Goal: Book appointment/travel/reservation: Book appointment/travel/reservation

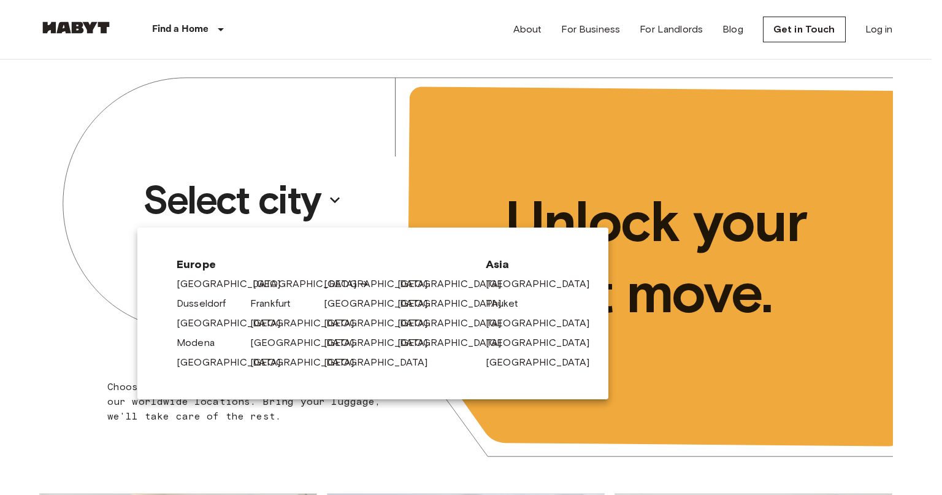
click at [262, 288] on link "[GEOGRAPHIC_DATA]" at bounding box center [311, 284] width 117 height 15
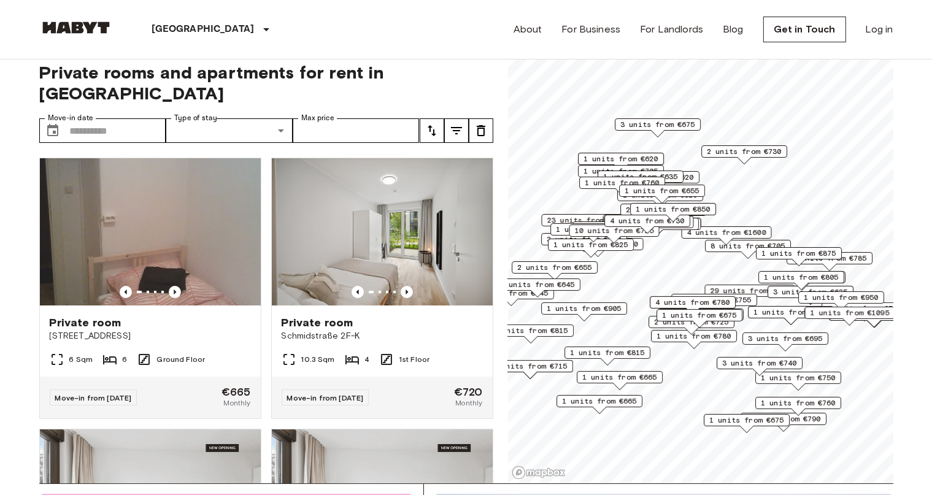
scroll to position [15, 0]
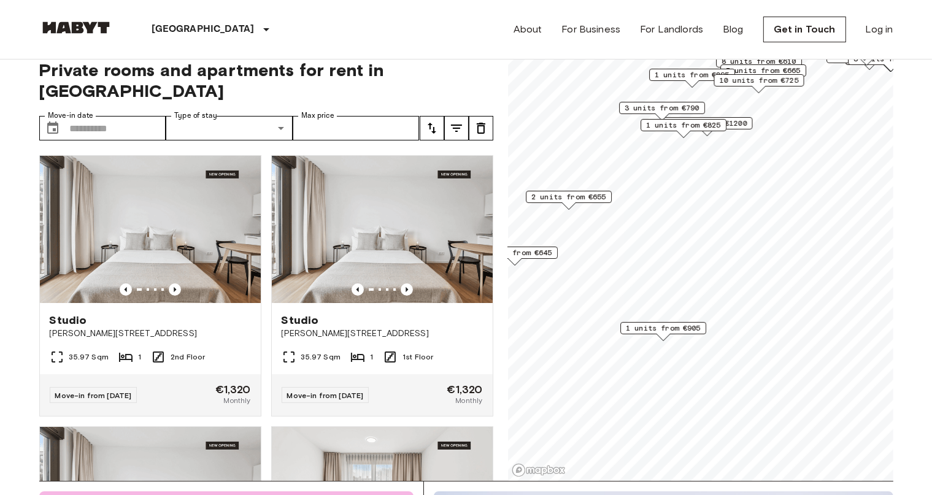
click at [683, 326] on span "1 units from €905" at bounding box center [663, 328] width 75 height 11
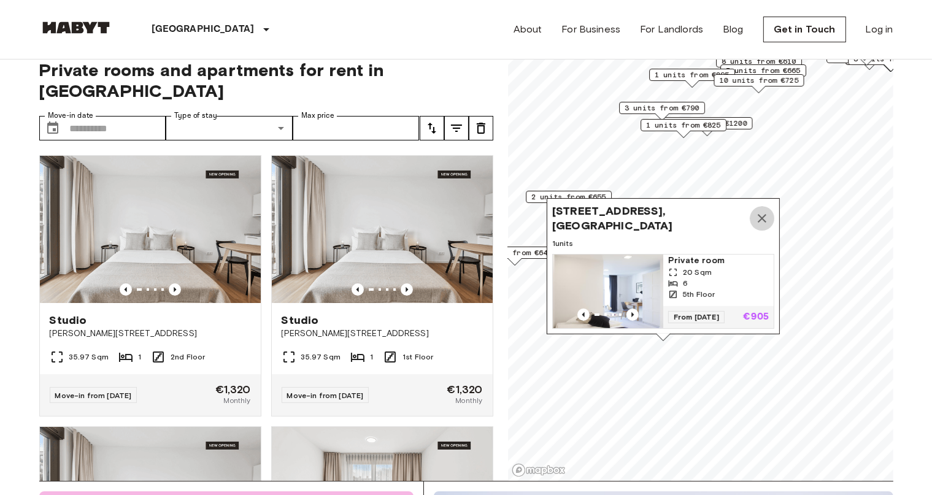
click at [764, 214] on icon "Map marker" at bounding box center [762, 218] width 9 height 9
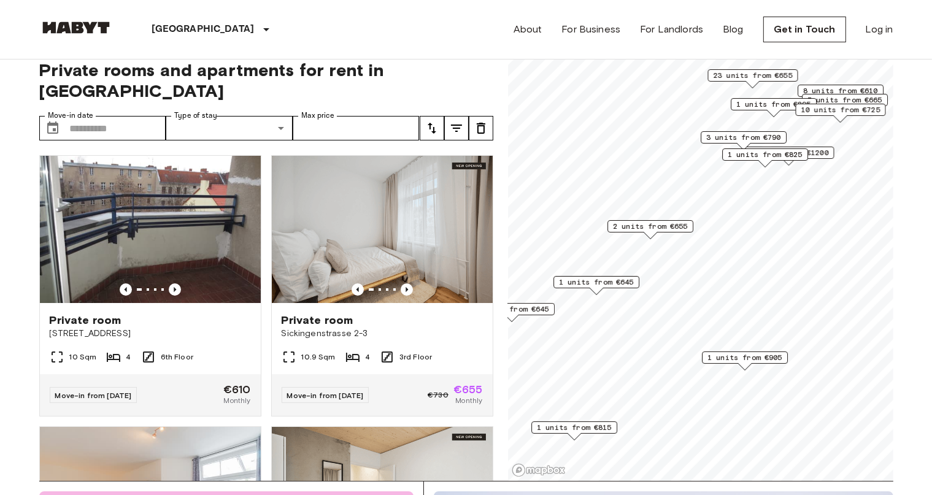
click at [654, 228] on span "2 units from €655" at bounding box center [650, 226] width 75 height 11
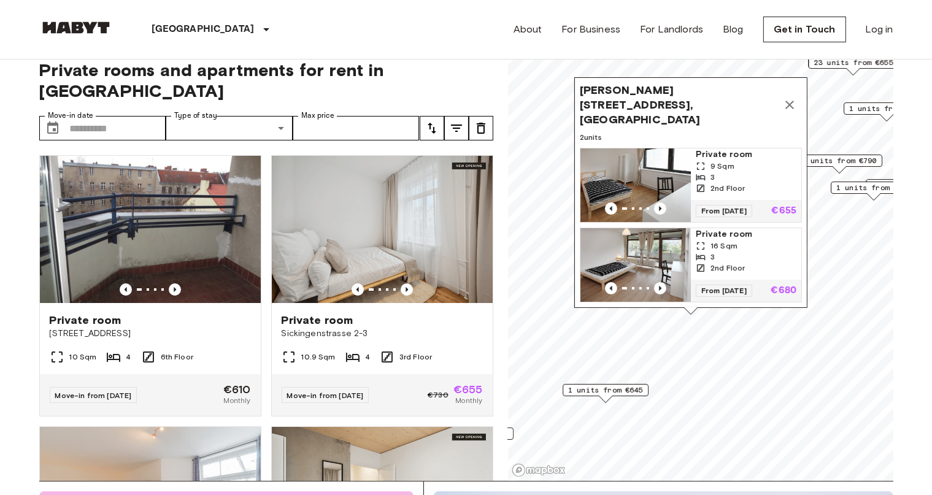
click at [605, 392] on span "1 units from €645" at bounding box center [605, 390] width 75 height 11
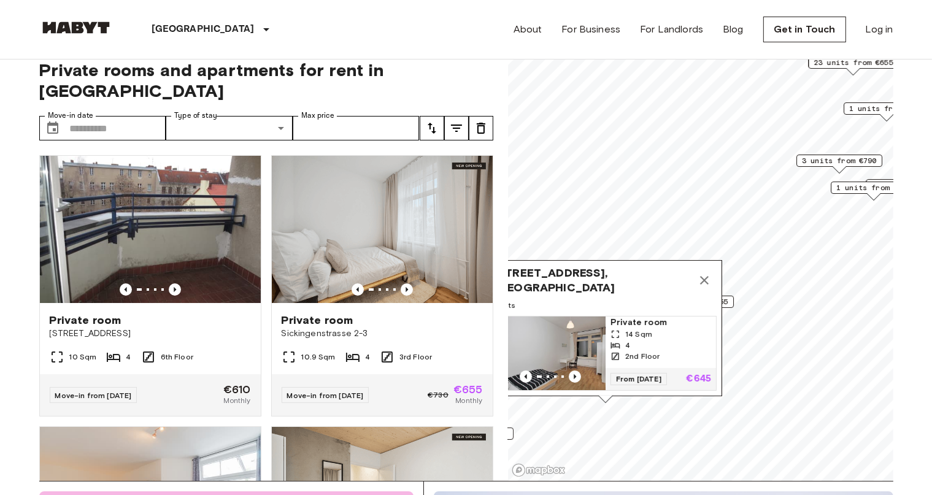
click at [580, 352] on img "Map marker" at bounding box center [550, 354] width 110 height 74
click at [702, 276] on icon "Map marker" at bounding box center [704, 280] width 9 height 9
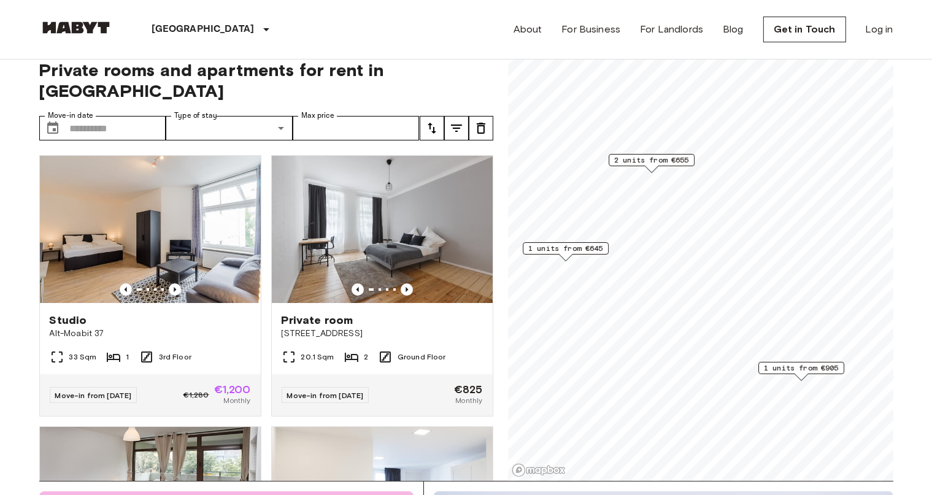
click at [674, 162] on span "2 units from €655" at bounding box center [651, 160] width 75 height 11
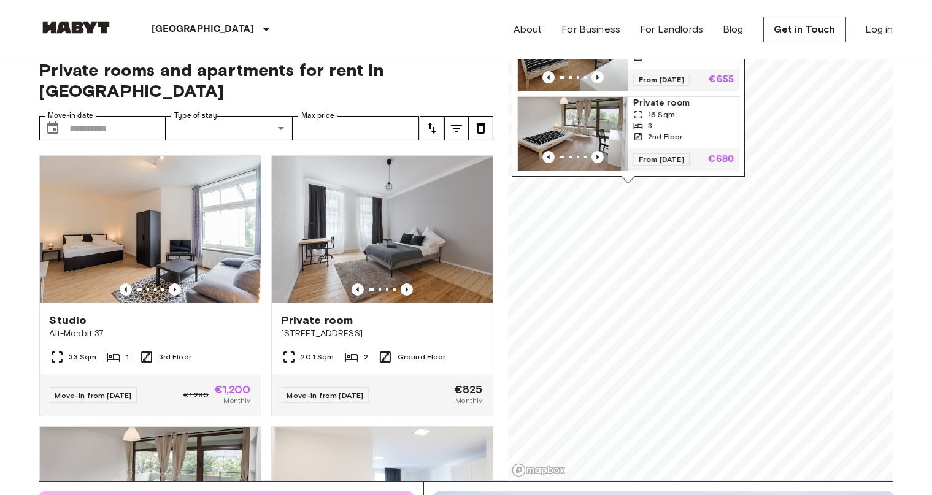
click at [592, 121] on img "Map marker" at bounding box center [573, 134] width 110 height 74
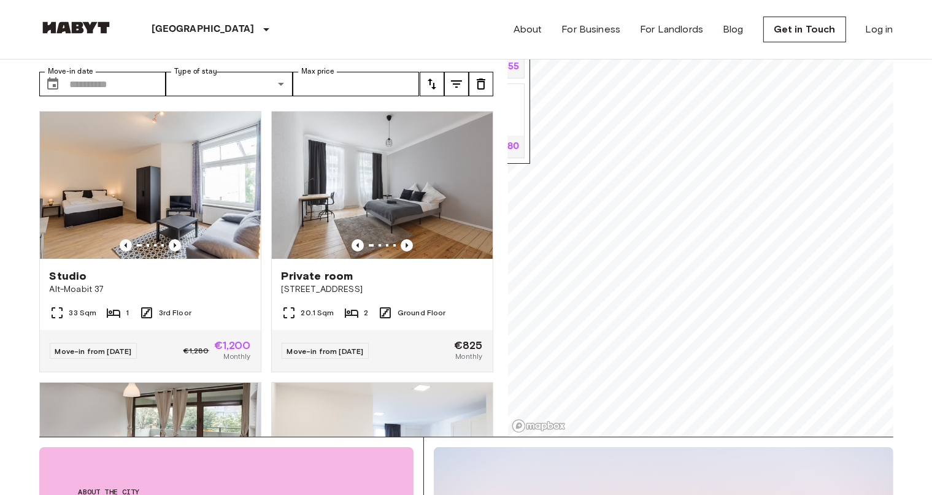
scroll to position [79, 0]
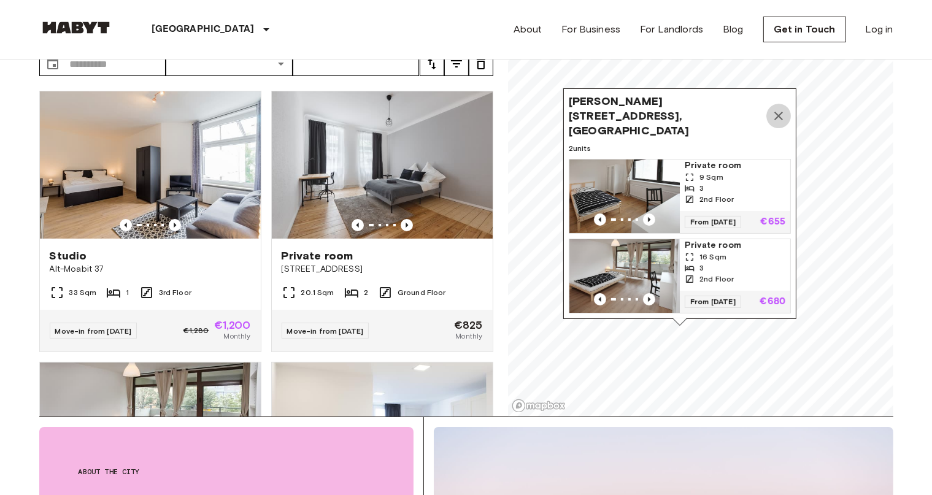
click at [775, 109] on icon "Map marker" at bounding box center [778, 116] width 15 height 15
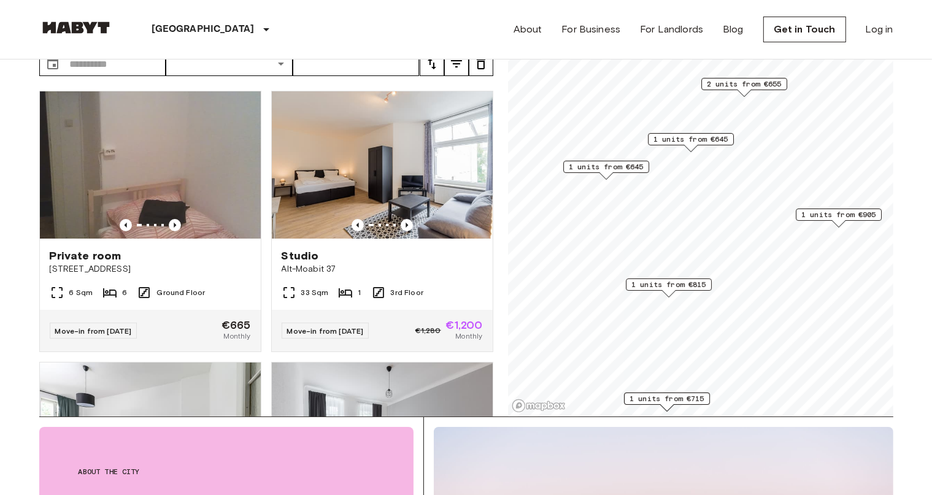
click at [610, 169] on span "1 units from €645" at bounding box center [606, 166] width 75 height 11
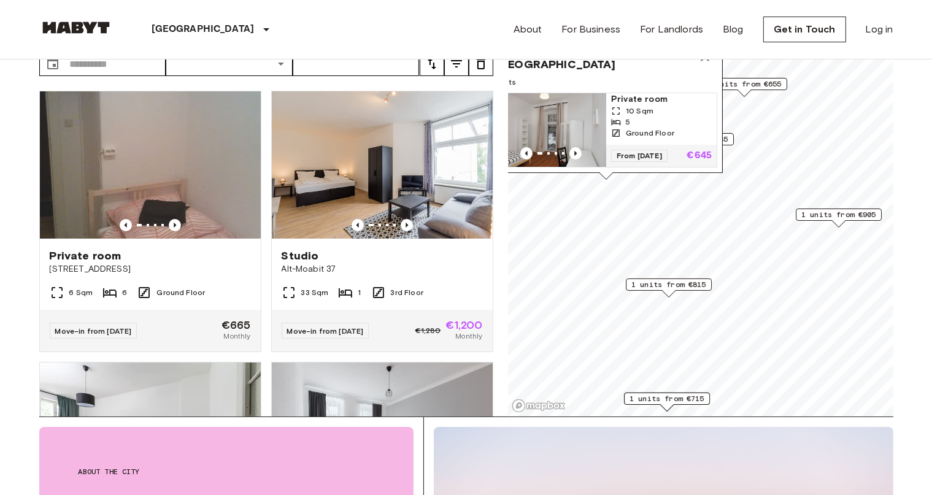
click at [668, 285] on span "1 units from €815" at bounding box center [668, 284] width 75 height 11
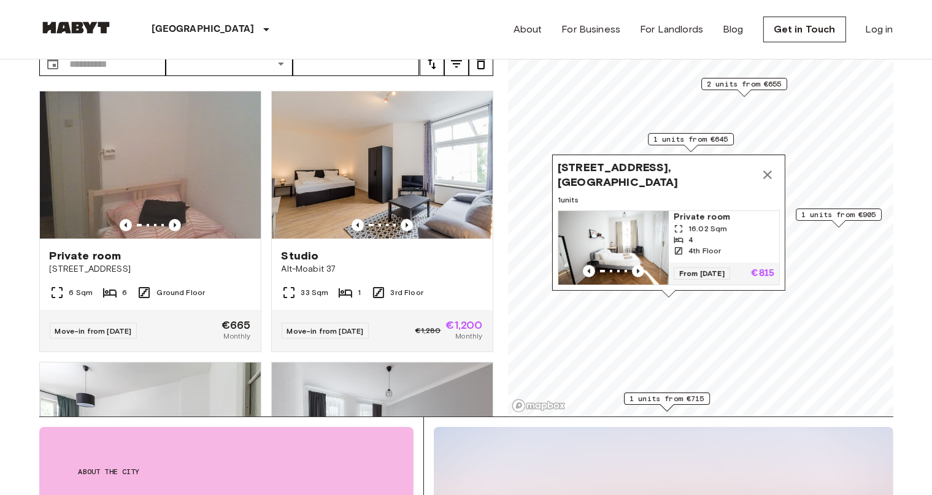
click at [694, 401] on span "1 units from €715" at bounding box center [666, 398] width 75 height 11
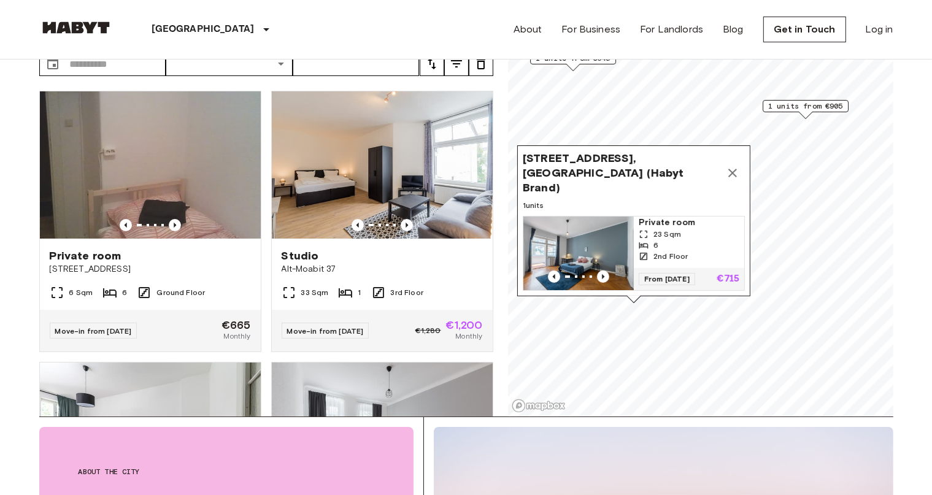
click at [623, 222] on img "Map marker" at bounding box center [578, 254] width 110 height 74
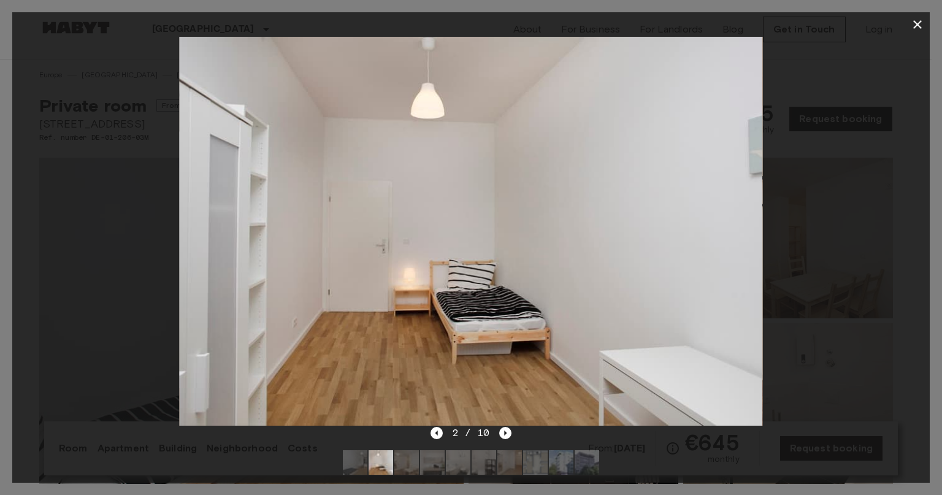
click at [514, 436] on div "2 / 10" at bounding box center [471, 455] width 918 height 59
click at [509, 436] on icon "Next image" at bounding box center [505, 433] width 12 height 12
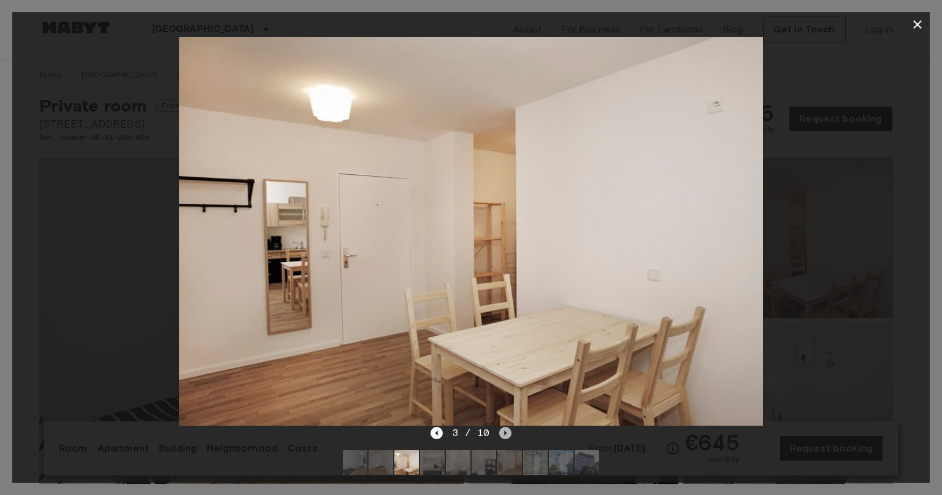
click at [509, 436] on icon "Next image" at bounding box center [505, 433] width 12 height 12
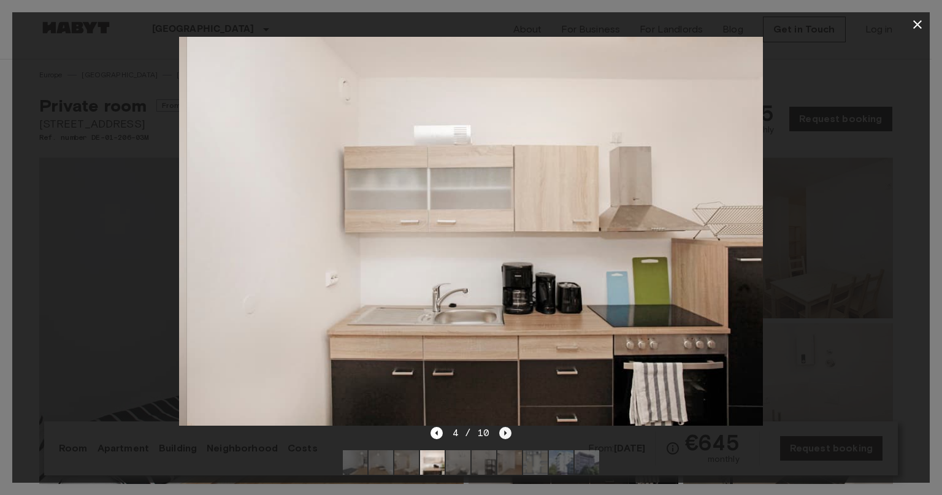
click at [509, 436] on icon "Next image" at bounding box center [505, 433] width 12 height 12
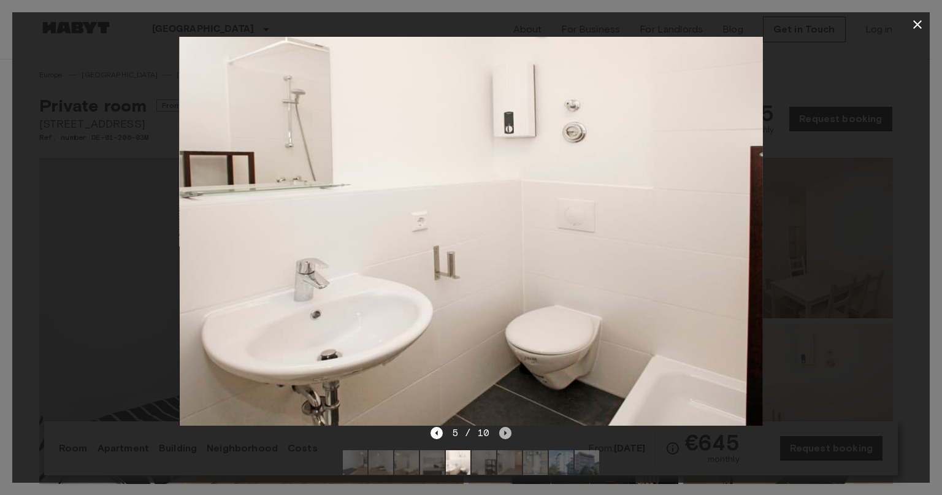
click at [509, 436] on icon "Next image" at bounding box center [505, 433] width 12 height 12
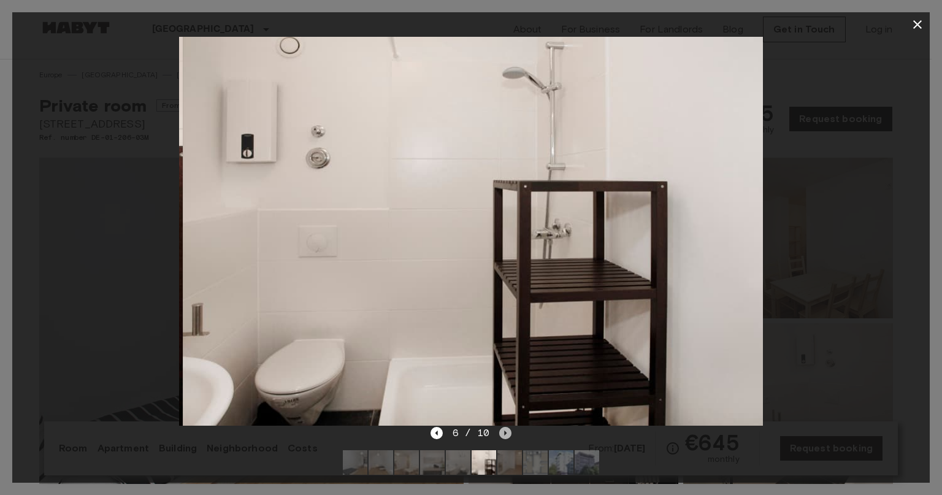
click at [509, 436] on icon "Next image" at bounding box center [505, 433] width 12 height 12
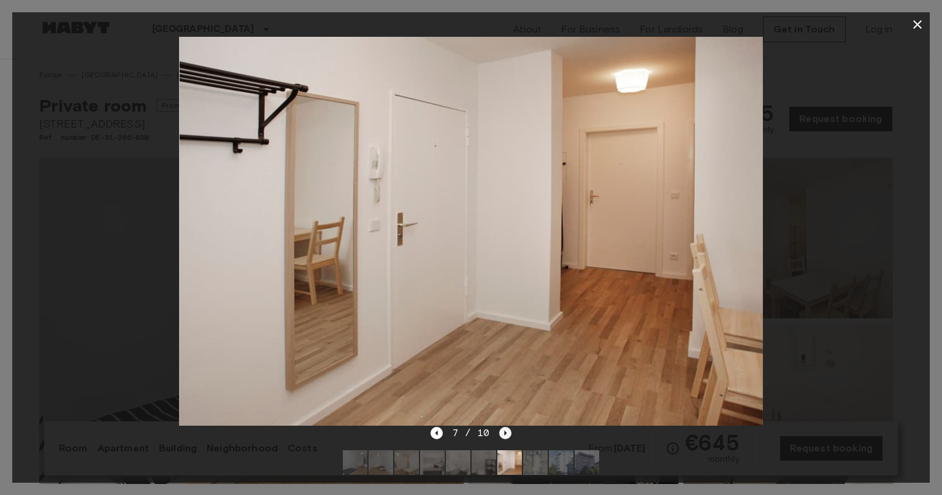
click at [509, 436] on icon "Next image" at bounding box center [505, 433] width 12 height 12
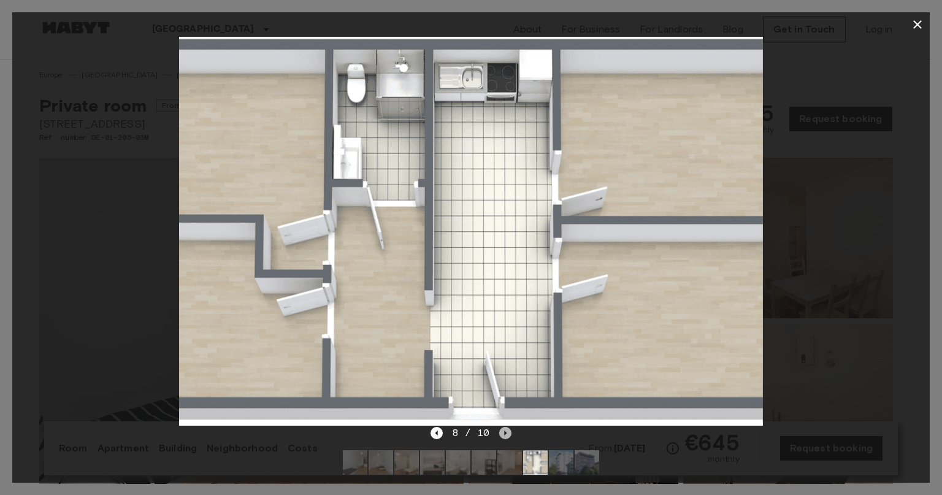
click at [509, 436] on icon "Next image" at bounding box center [505, 433] width 12 height 12
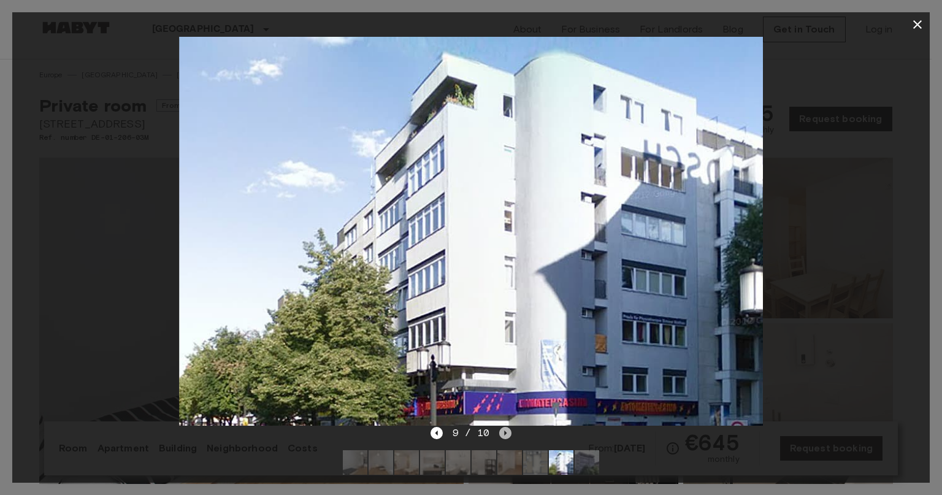
click at [509, 436] on icon "Next image" at bounding box center [505, 433] width 12 height 12
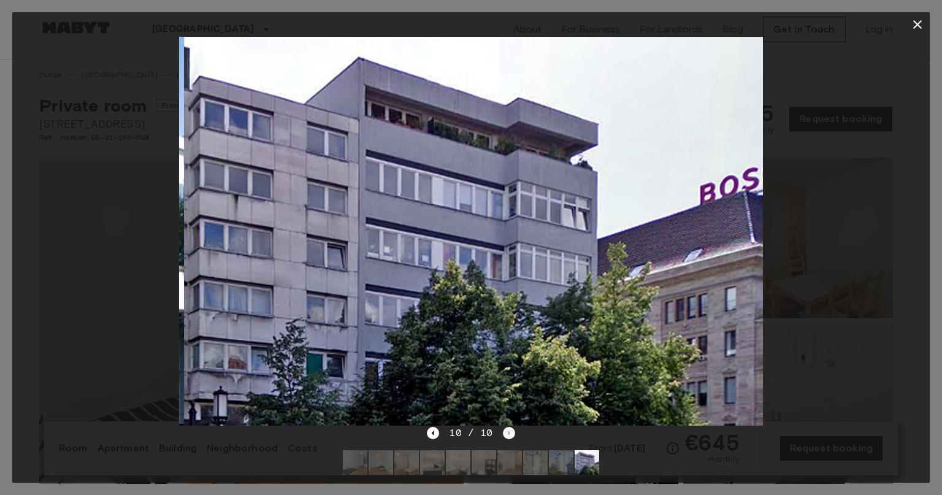
click at [509, 436] on div "10 / 10" at bounding box center [471, 433] width 88 height 15
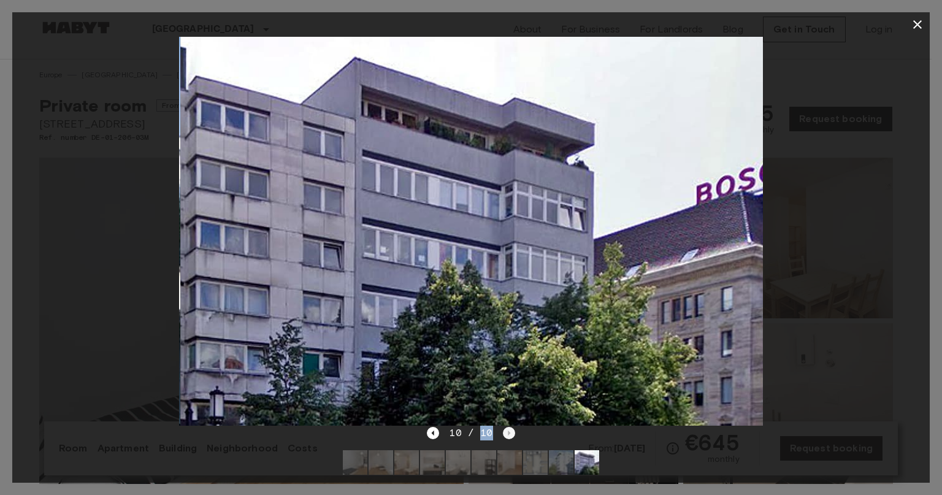
click at [509, 436] on div "10 / 10" at bounding box center [471, 433] width 88 height 15
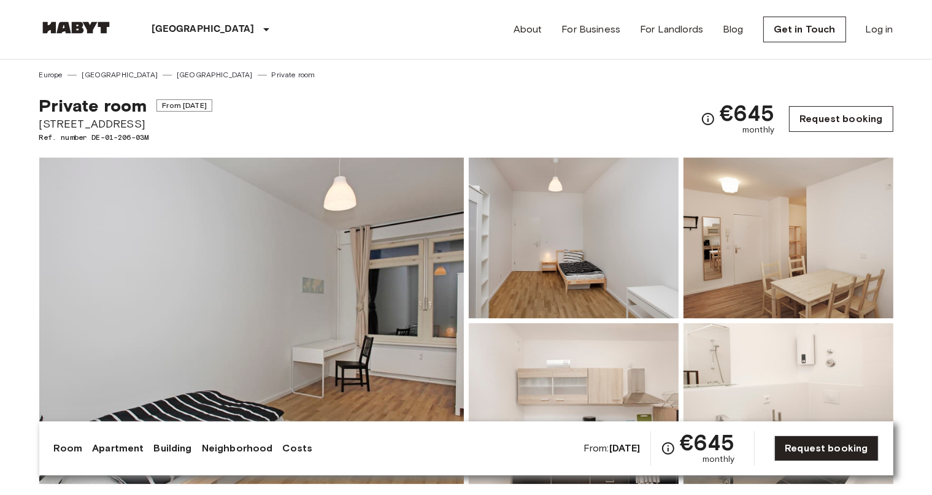
click at [830, 118] on link "Request booking" at bounding box center [841, 119] width 104 height 26
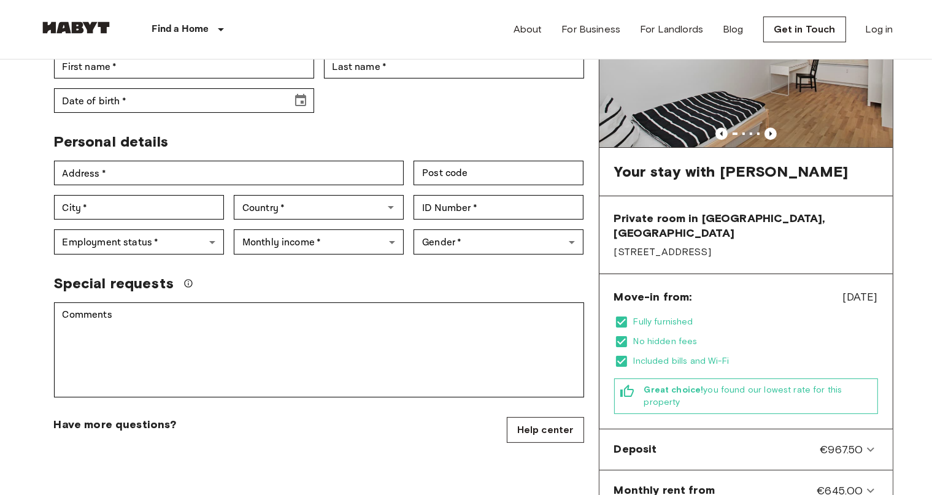
scroll to position [194, 0]
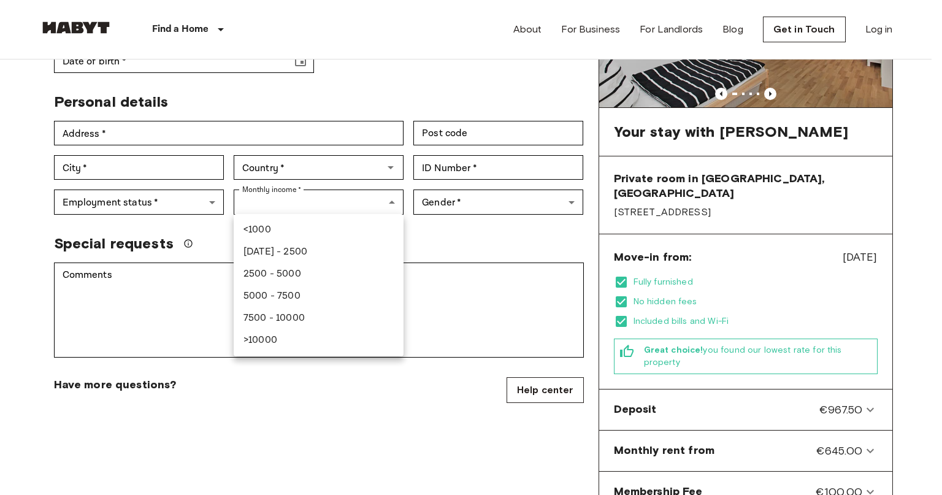
click at [298, 233] on li "<1000" at bounding box center [319, 230] width 170 height 22
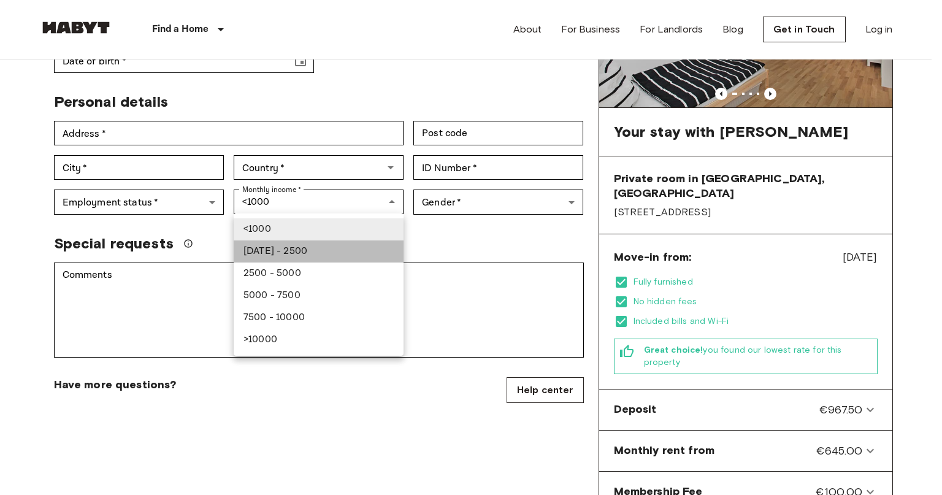
click at [334, 244] on li "1000 - 2500" at bounding box center [319, 251] width 170 height 22
type input "***"
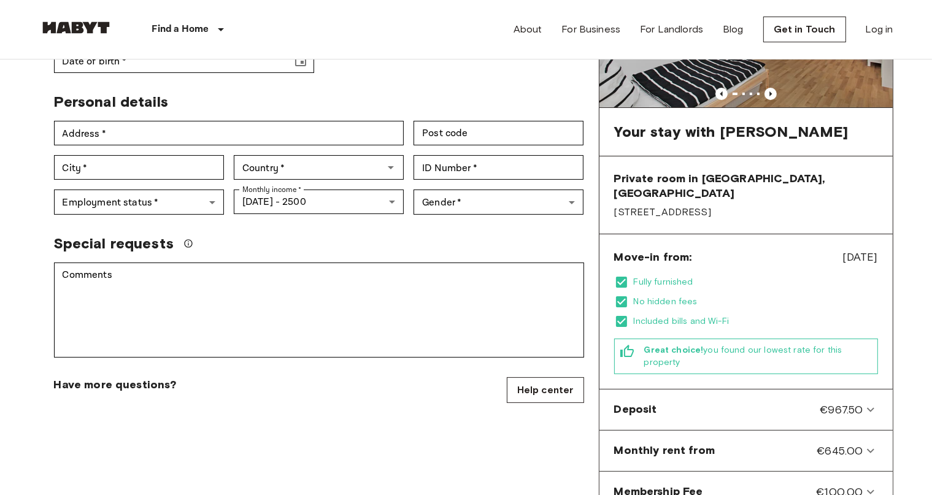
click at [230, 211] on div "Monthly income   * 1000 - 2500 *** Monthly income   *" at bounding box center [314, 197] width 180 height 35
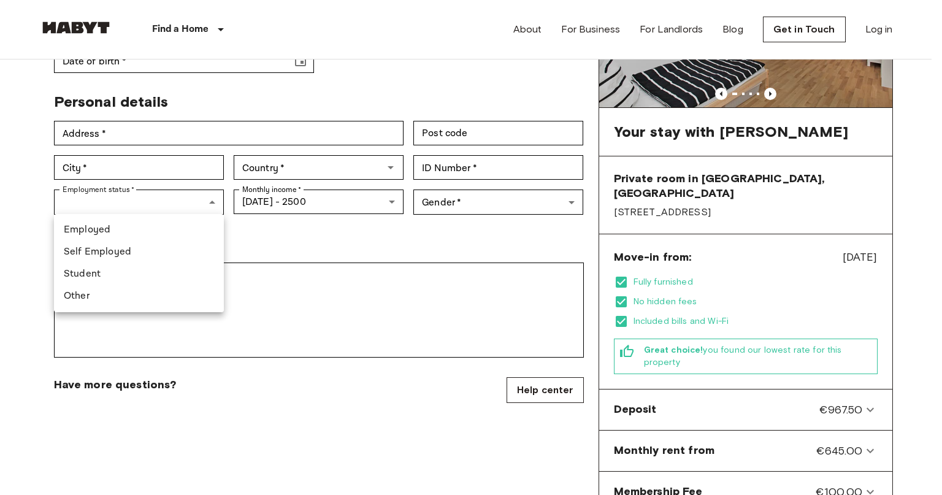
click at [137, 274] on li "Student" at bounding box center [139, 274] width 170 height 22
type input "*******"
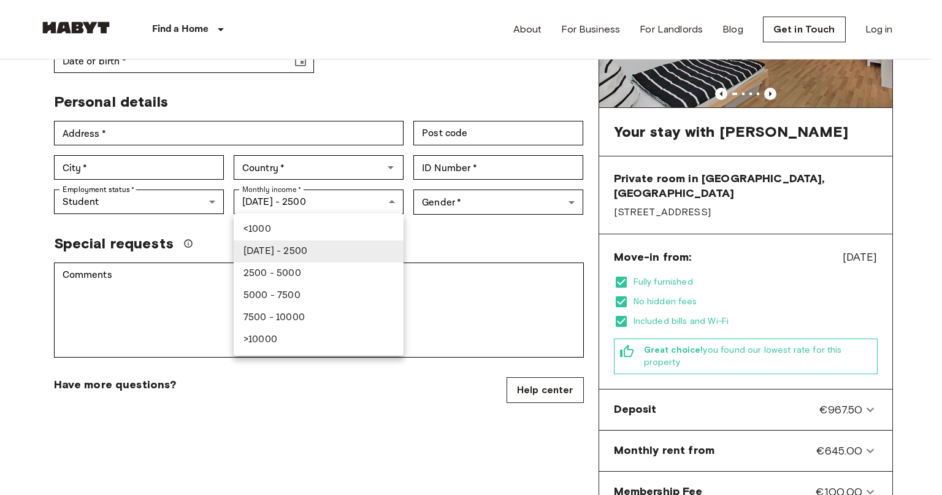
click at [271, 223] on li "<1000" at bounding box center [319, 229] width 170 height 22
type input "******"
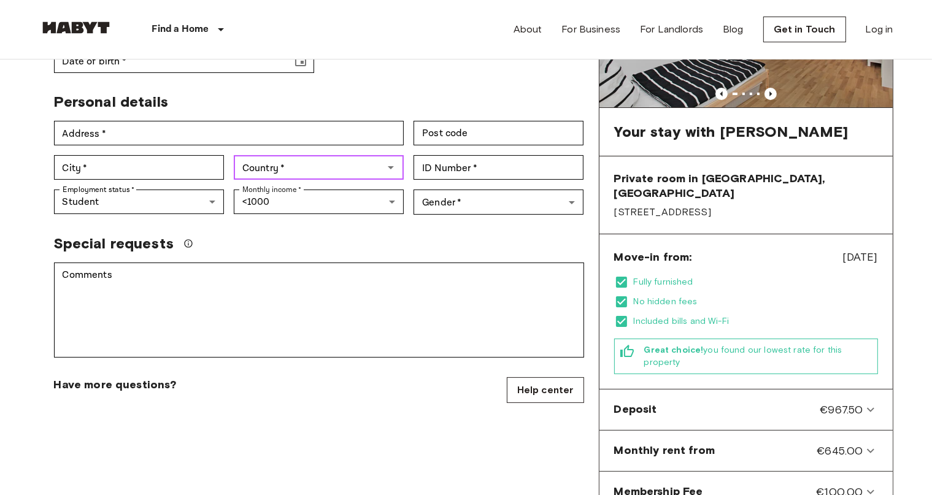
click at [283, 173] on input "Country   *" at bounding box center [308, 167] width 142 height 17
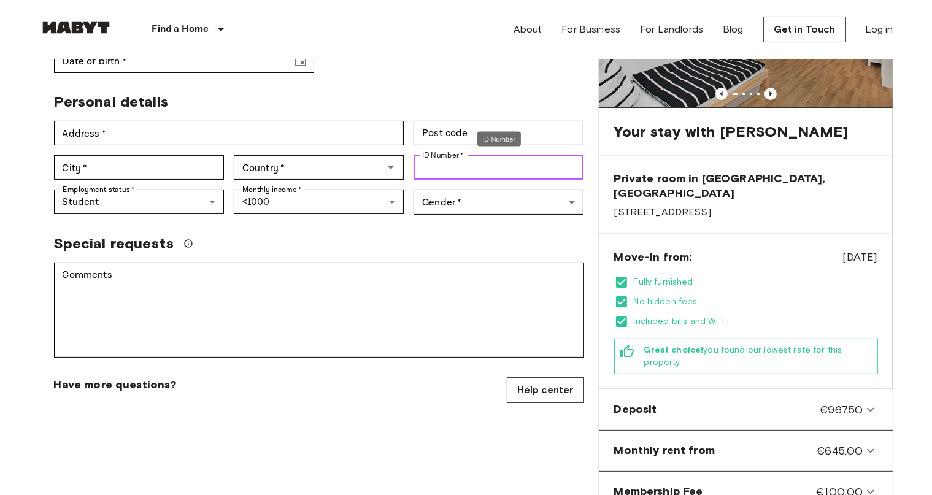
click at [442, 174] on input "ID Number   *" at bounding box center [499, 167] width 170 height 25
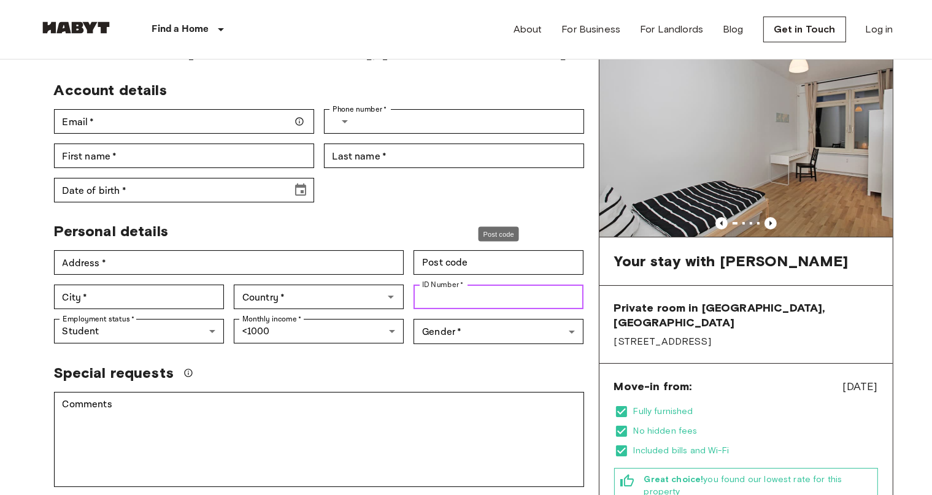
scroll to position [0, 0]
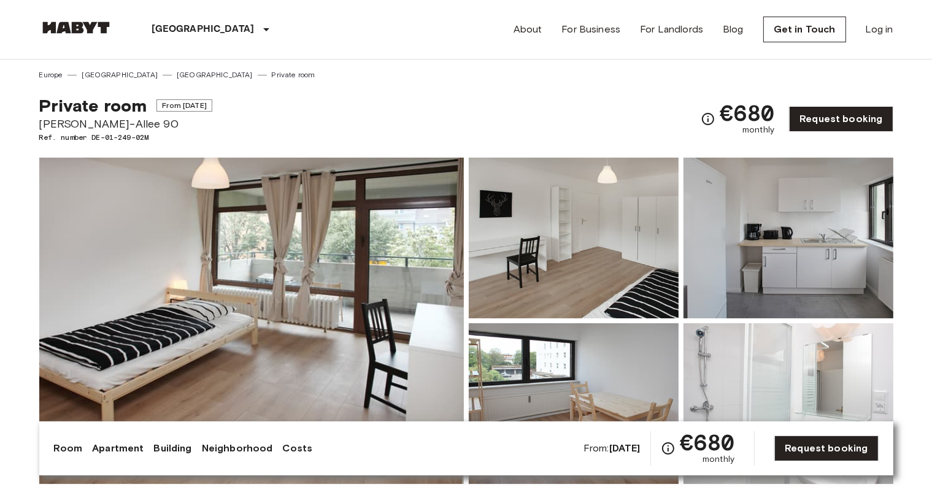
click at [399, 290] on img at bounding box center [251, 321] width 425 height 326
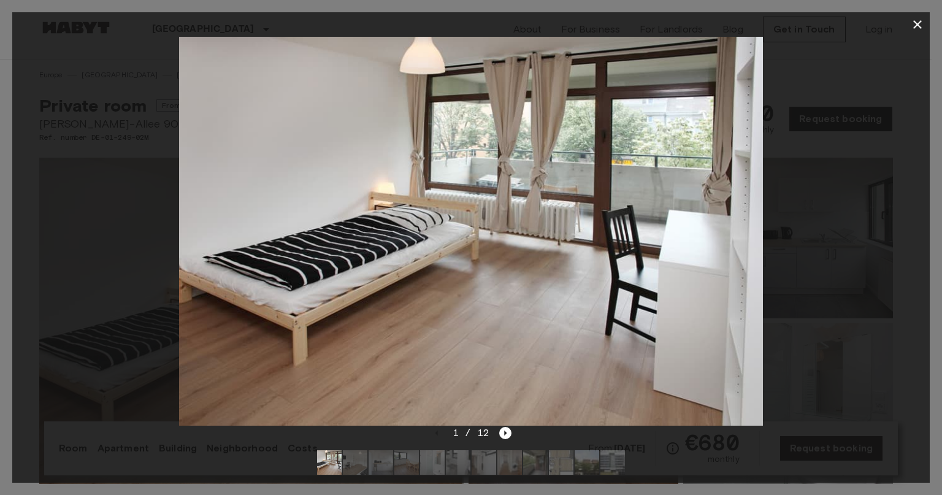
click at [914, 28] on icon "button" at bounding box center [918, 24] width 9 height 9
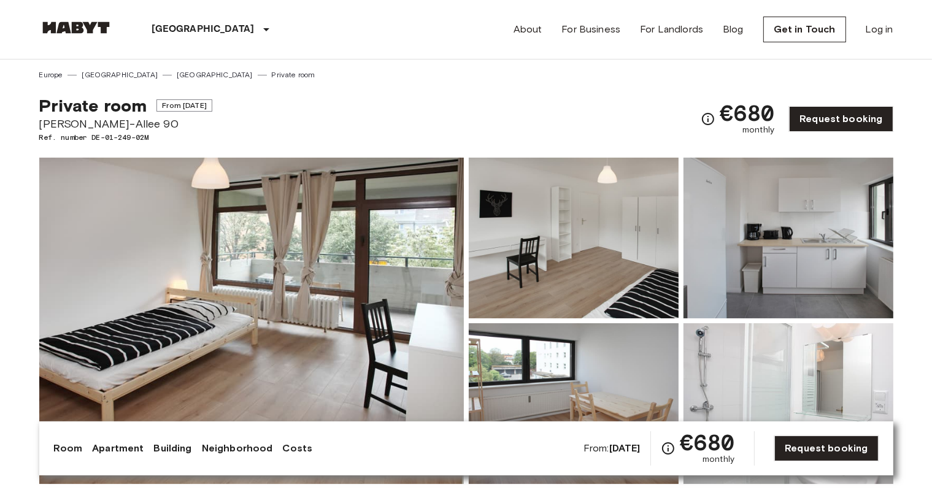
click at [578, 284] on img at bounding box center [574, 238] width 210 height 161
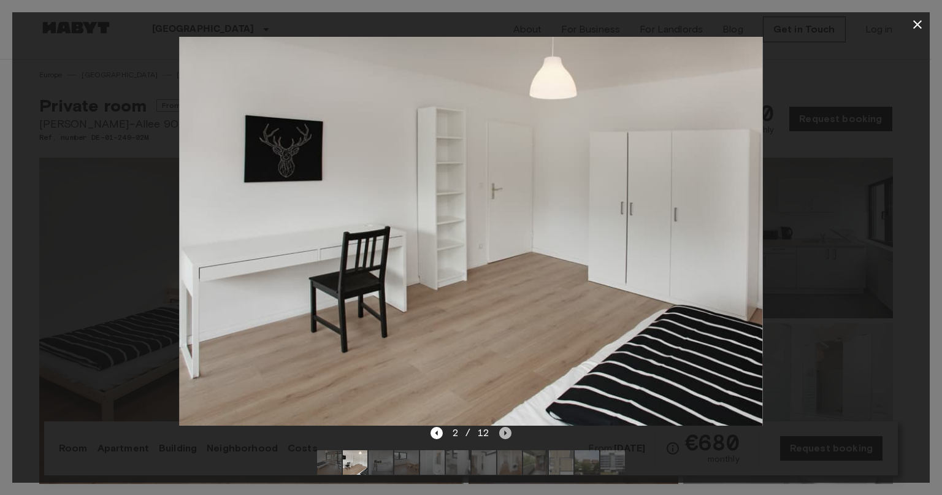
click at [505, 436] on icon "Next image" at bounding box center [505, 433] width 12 height 12
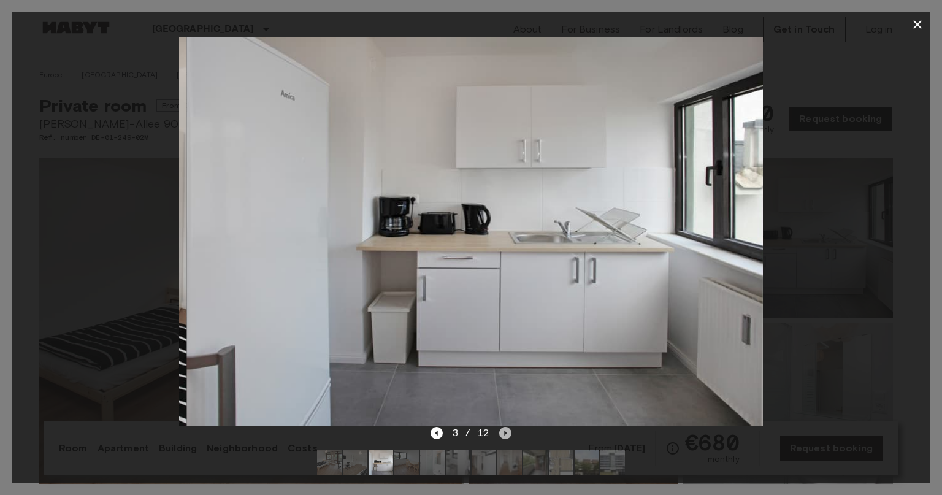
click at [506, 436] on icon "Next image" at bounding box center [505, 433] width 12 height 12
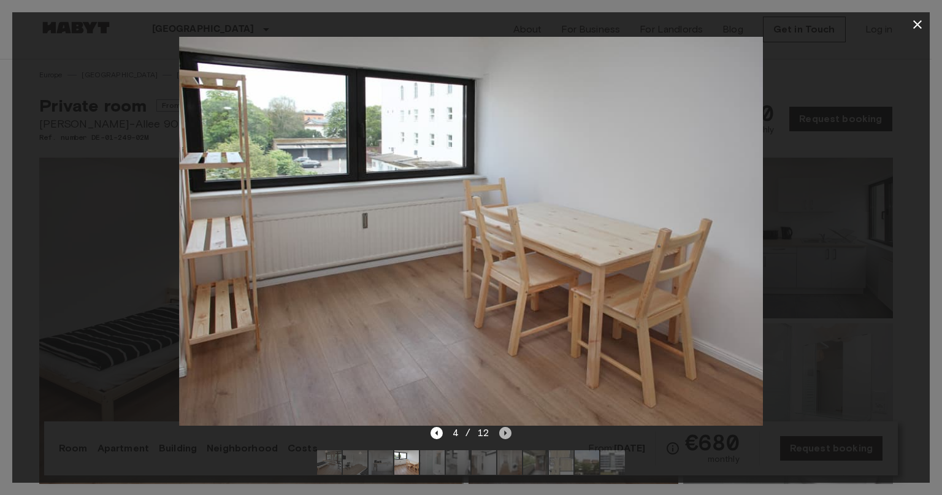
click at [506, 436] on icon "Next image" at bounding box center [505, 433] width 12 height 12
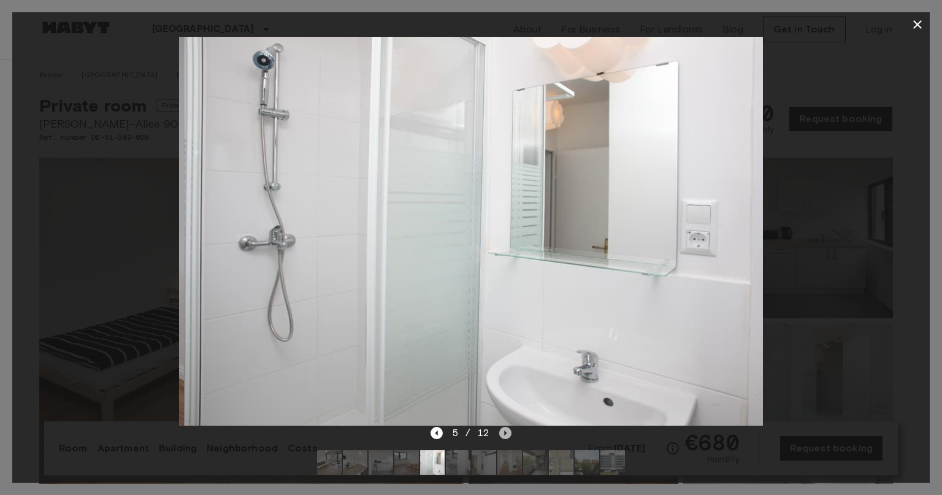
click at [506, 436] on icon "Next image" at bounding box center [505, 433] width 12 height 12
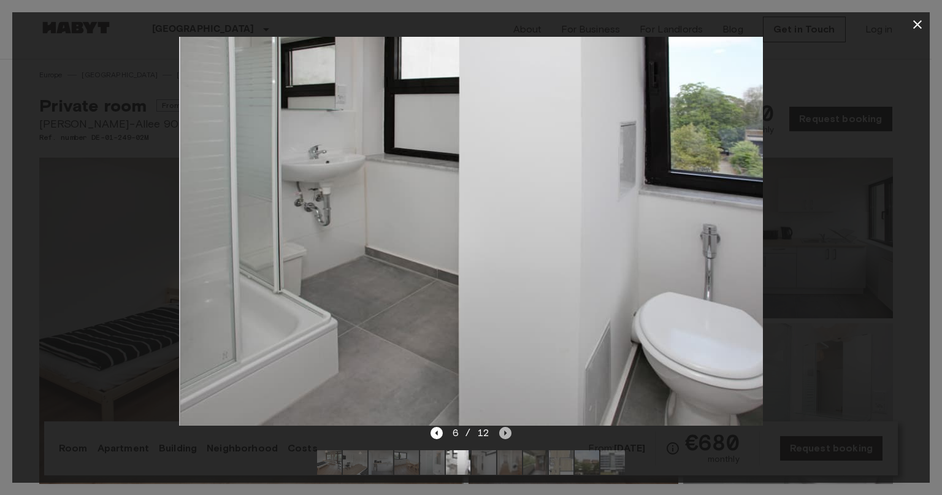
click at [506, 436] on icon "Next image" at bounding box center [505, 433] width 12 height 12
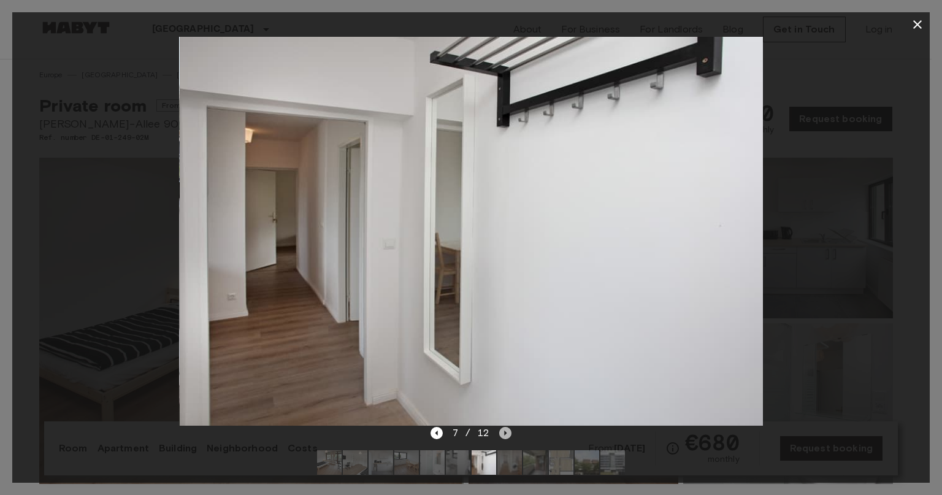
click at [506, 436] on icon "Next image" at bounding box center [505, 433] width 12 height 12
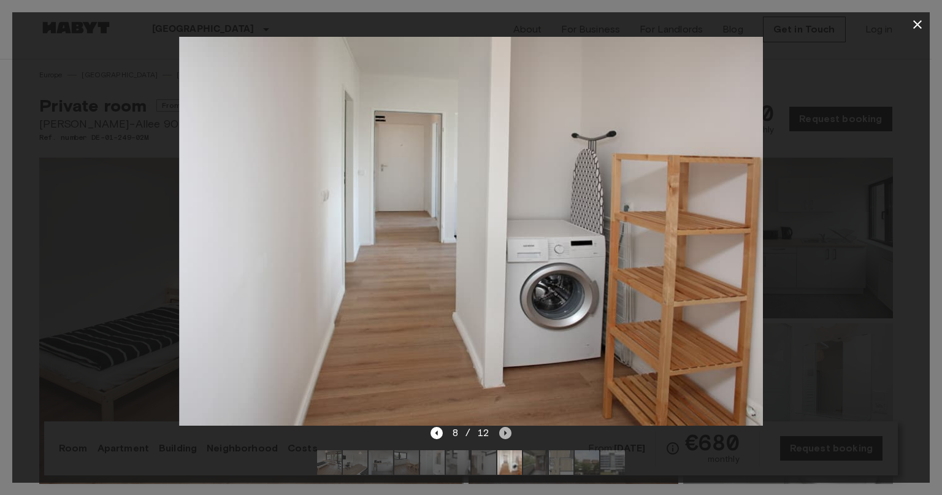
click at [506, 436] on icon "Next image" at bounding box center [505, 433] width 12 height 12
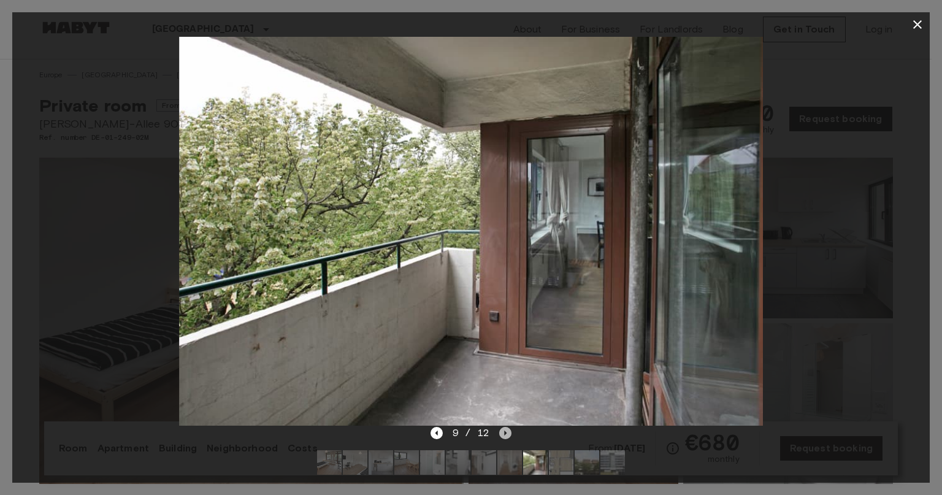
click at [506, 436] on icon "Next image" at bounding box center [505, 433] width 12 height 12
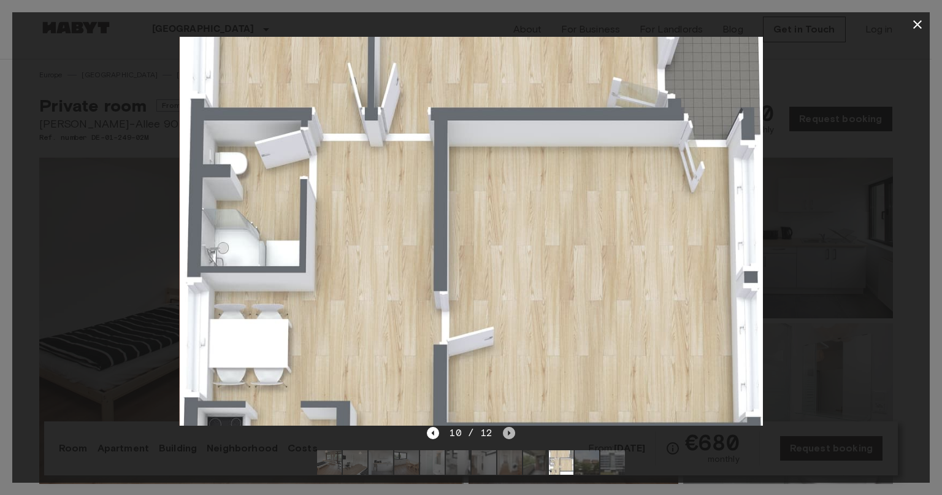
click at [506, 436] on icon "Next image" at bounding box center [509, 433] width 12 height 12
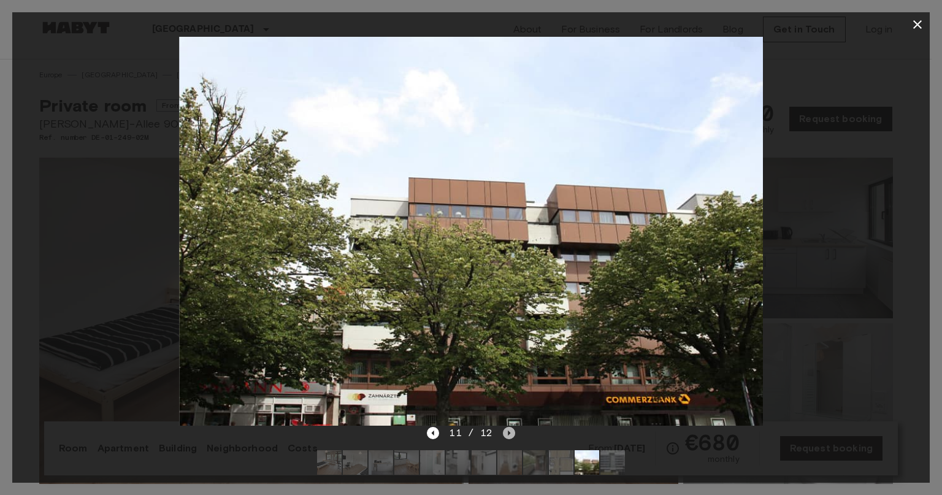
click at [506, 436] on icon "Next image" at bounding box center [509, 433] width 12 height 12
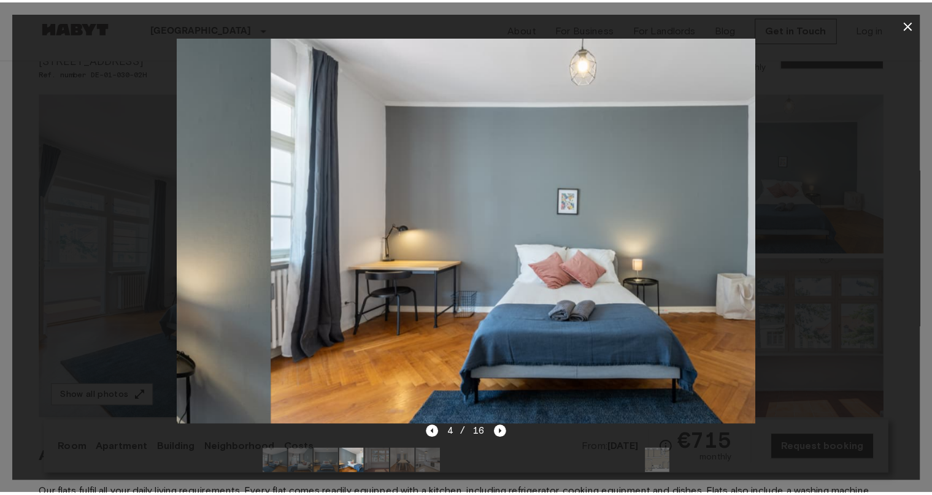
scroll to position [65, 0]
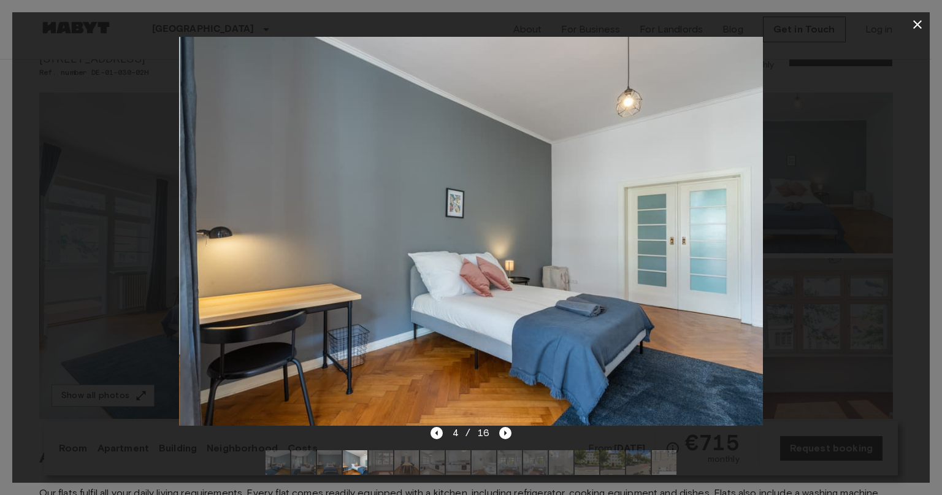
click at [512, 434] on div "4 / 16" at bounding box center [471, 455] width 918 height 59
click at [506, 434] on icon "Next image" at bounding box center [505, 433] width 12 height 12
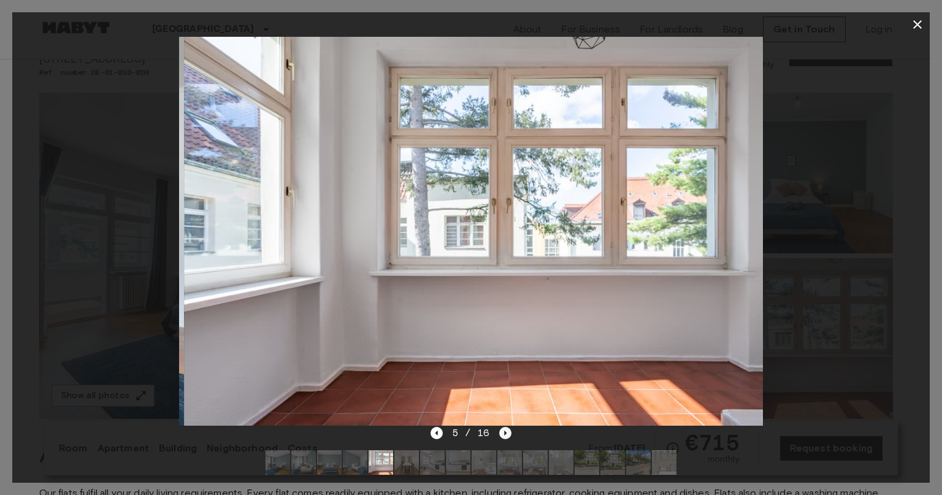
click at [506, 434] on icon "Next image" at bounding box center [506, 433] width 2 height 5
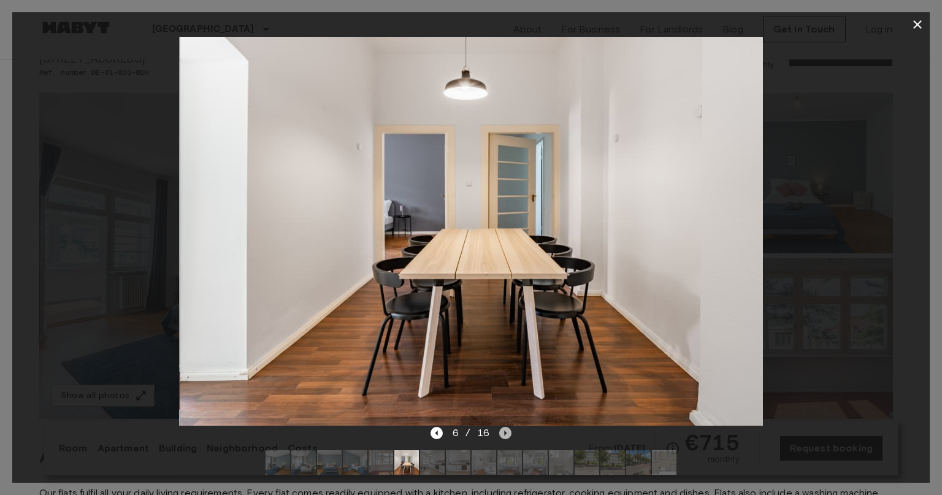
click at [506, 434] on icon "Next image" at bounding box center [506, 433] width 2 height 5
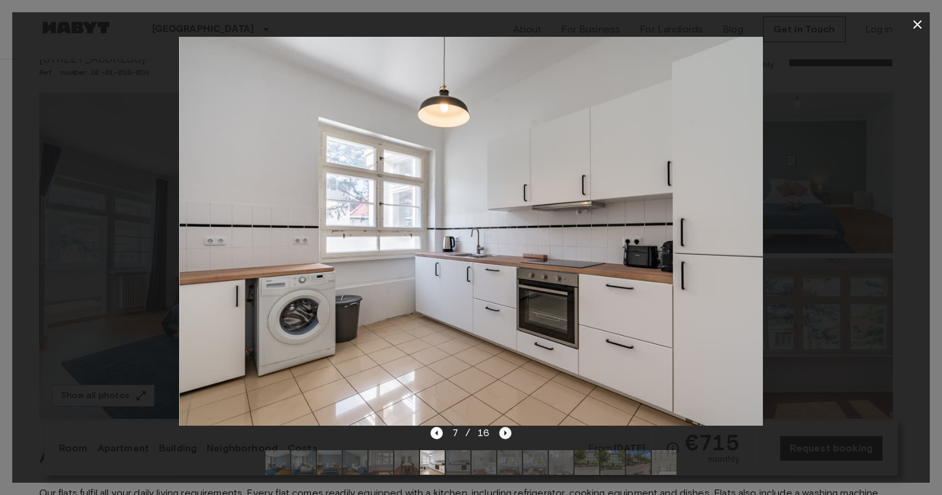
click at [506, 434] on icon "Next image" at bounding box center [506, 433] width 2 height 5
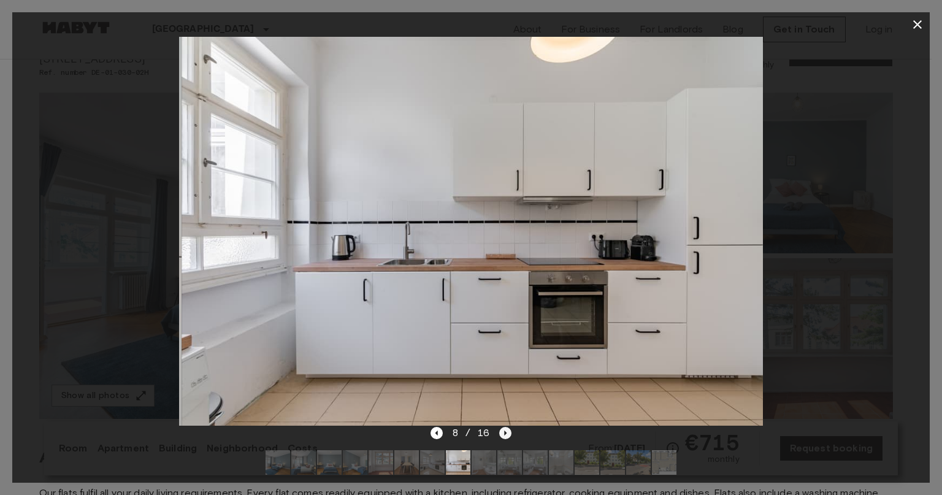
click at [506, 434] on icon "Next image" at bounding box center [506, 433] width 2 height 5
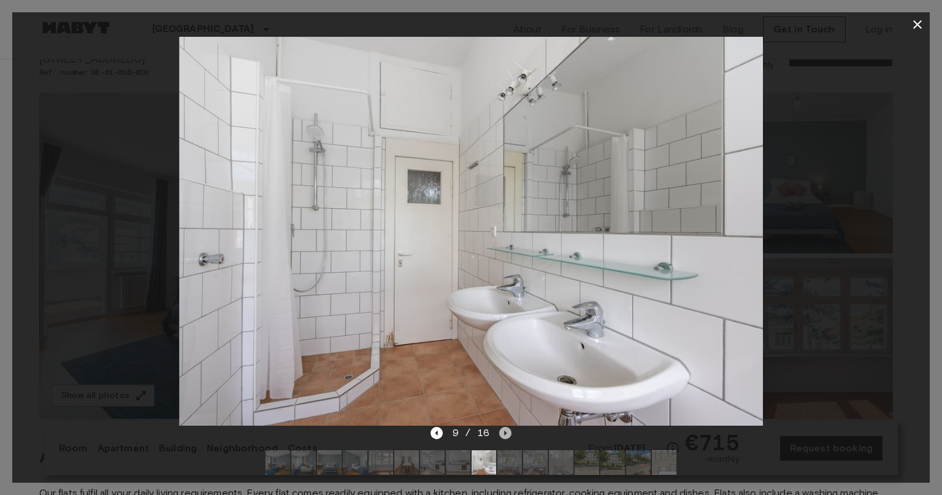
click at [506, 434] on icon "Next image" at bounding box center [506, 433] width 2 height 5
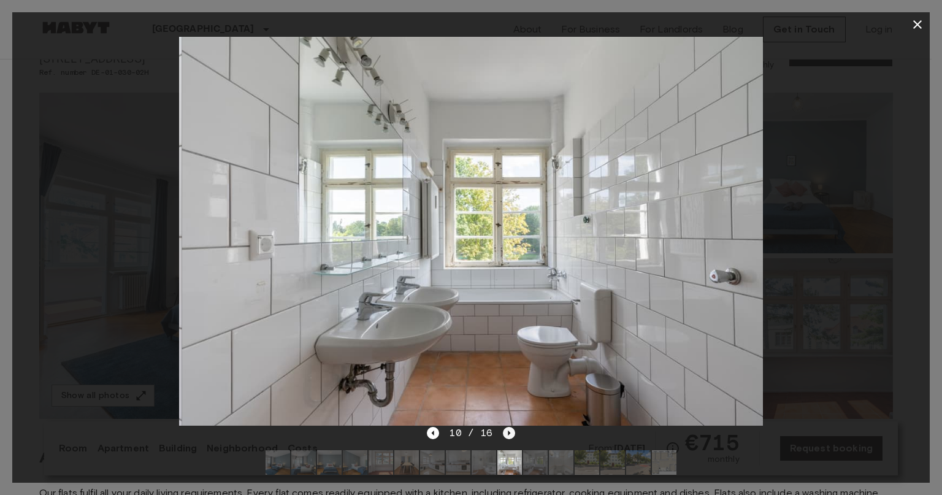
click at [506, 434] on icon "Next image" at bounding box center [509, 433] width 12 height 12
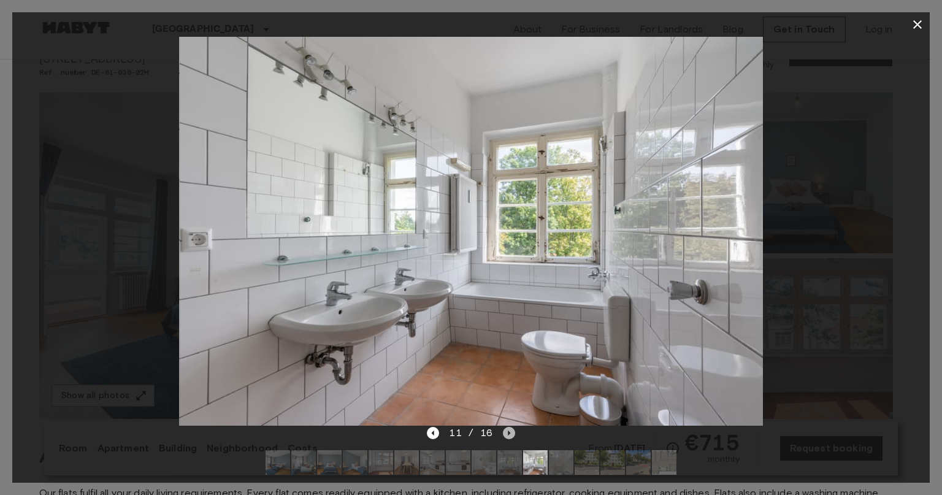
click at [506, 434] on icon "Next image" at bounding box center [509, 433] width 12 height 12
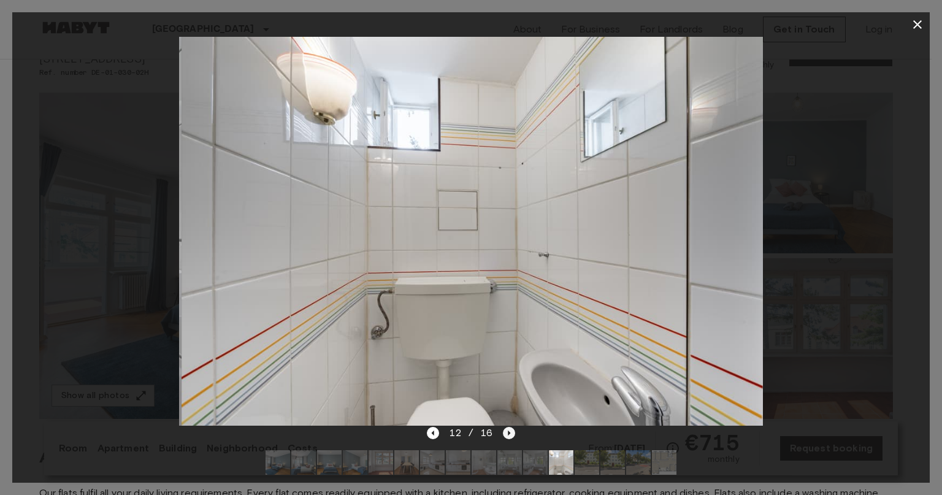
click at [506, 434] on icon "Next image" at bounding box center [509, 433] width 12 height 12
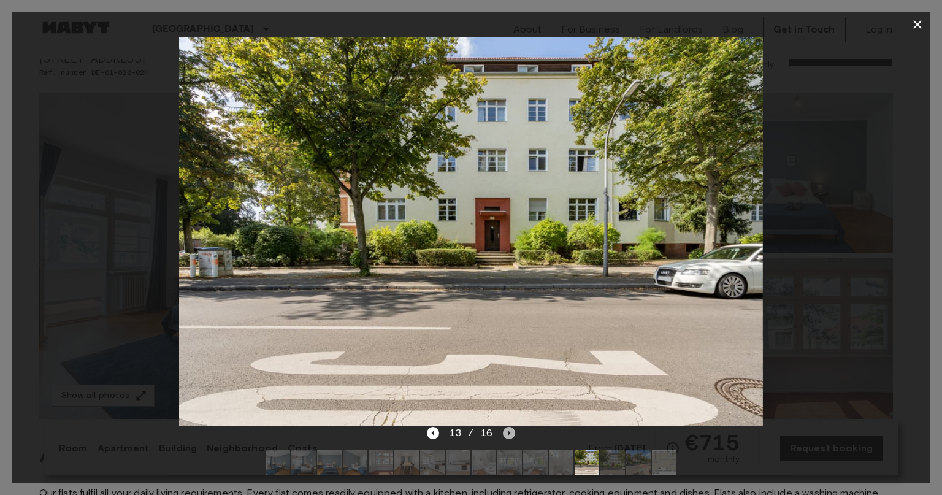
click at [506, 434] on icon "Next image" at bounding box center [509, 433] width 12 height 12
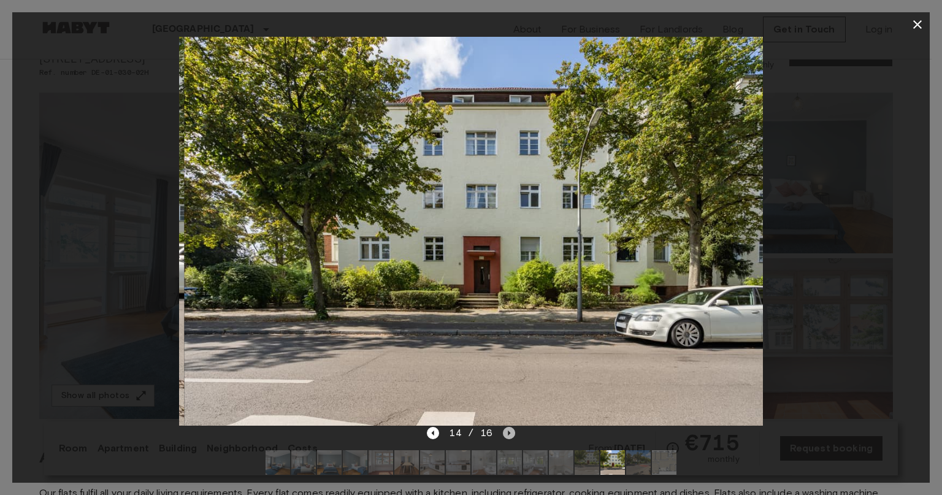
click at [506, 434] on icon "Next image" at bounding box center [509, 433] width 12 height 12
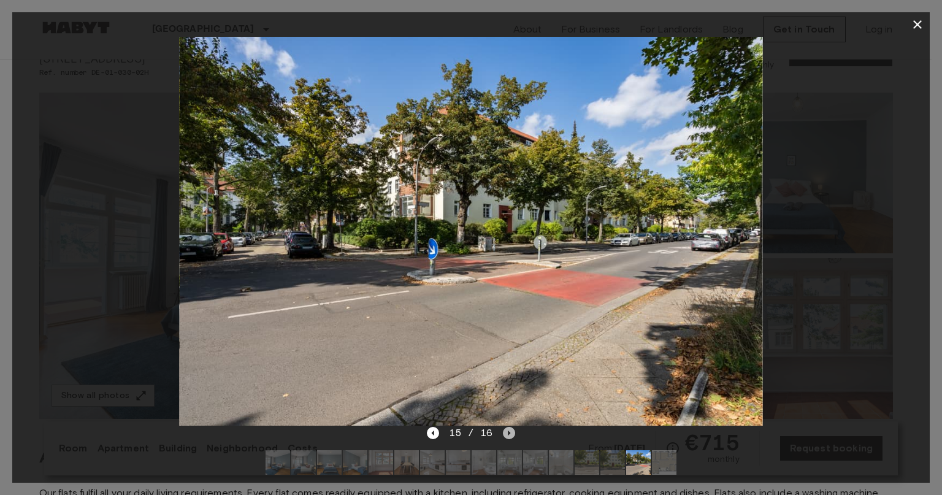
click at [506, 434] on icon "Next image" at bounding box center [509, 433] width 12 height 12
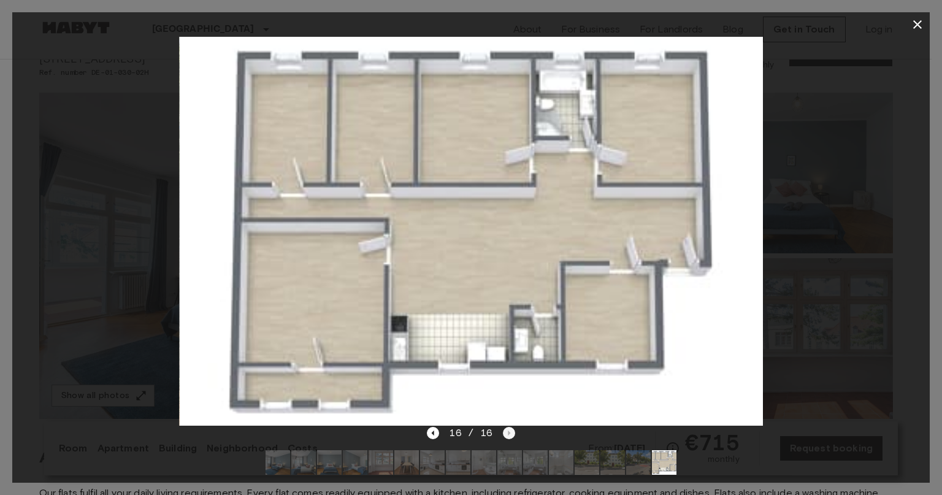
click at [506, 434] on div "16 / 16" at bounding box center [471, 433] width 88 height 15
click at [912, 26] on icon "button" at bounding box center [917, 24] width 15 height 15
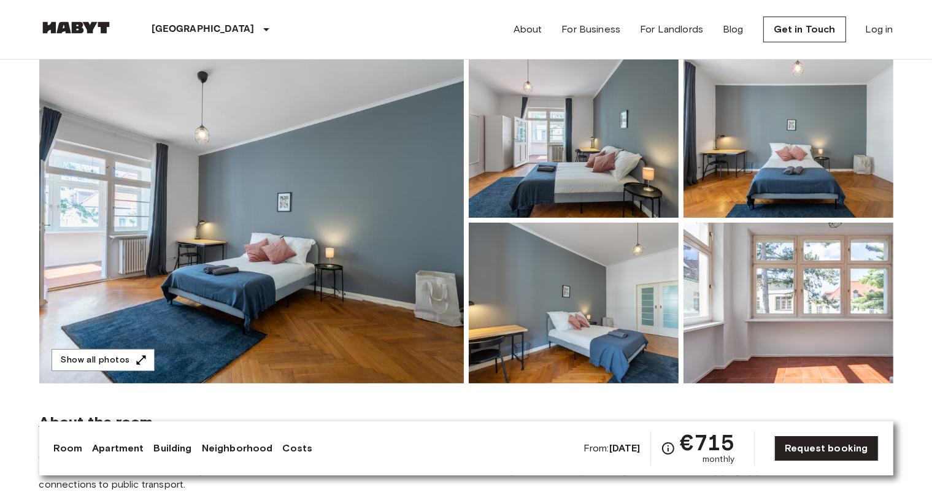
scroll to position [0, 0]
